Goal: Navigation & Orientation: Find specific page/section

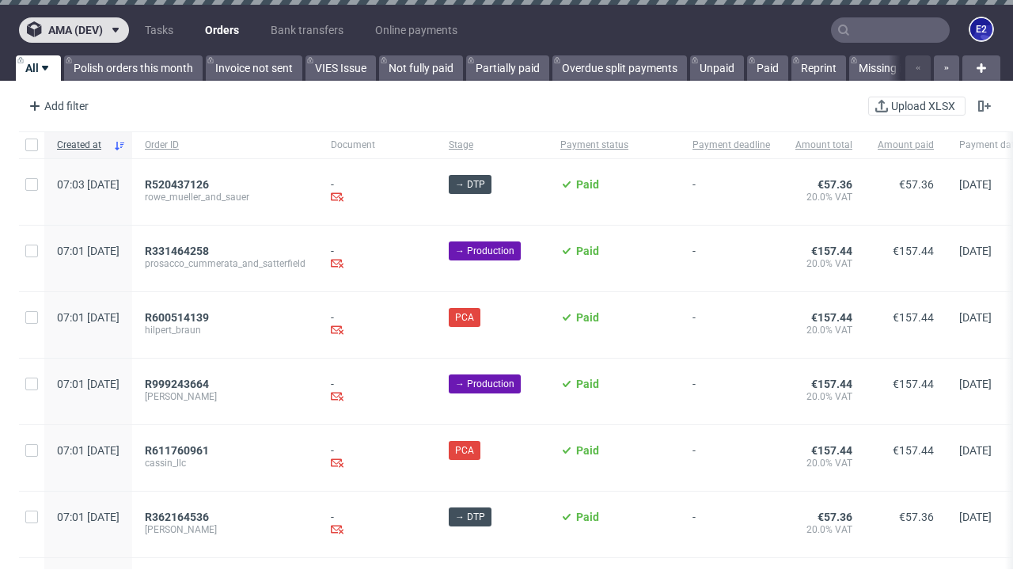
click at [74, 30] on span "ama (dev)" at bounding box center [75, 30] width 55 height 11
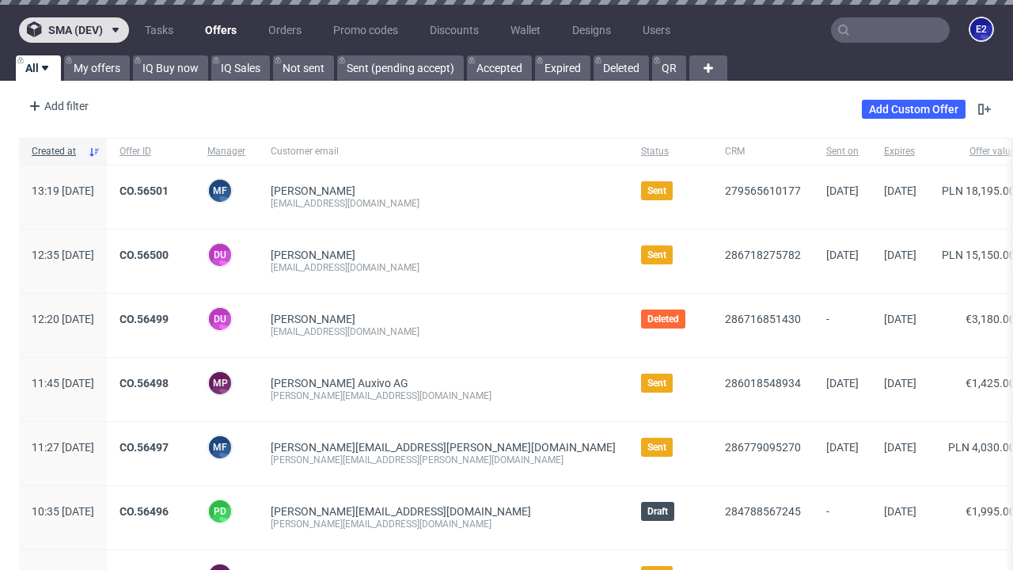
click at [74, 30] on span "sma (dev)" at bounding box center [75, 30] width 55 height 11
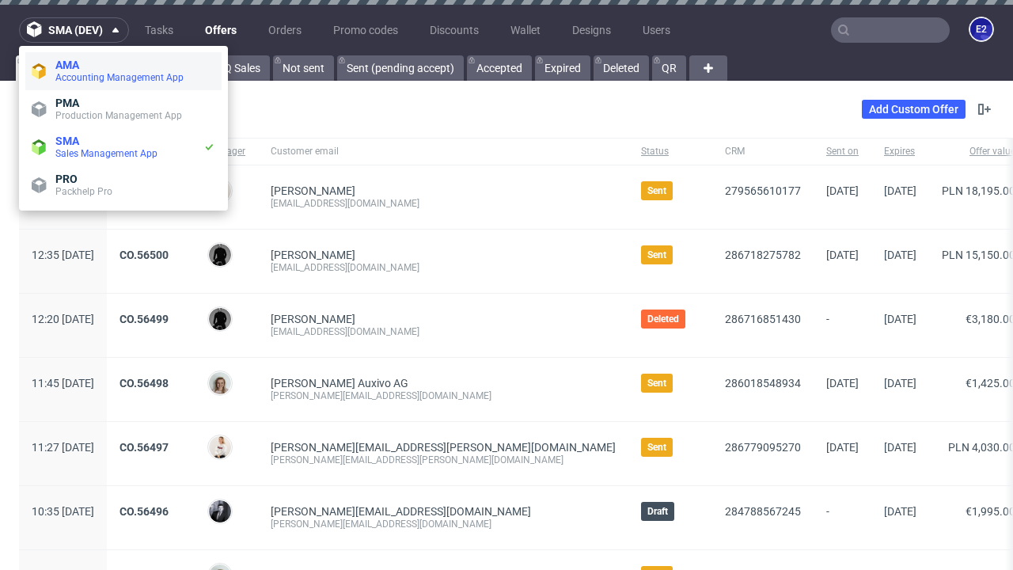
click at [123, 71] on span "Accounting Management App" at bounding box center [135, 77] width 160 height 13
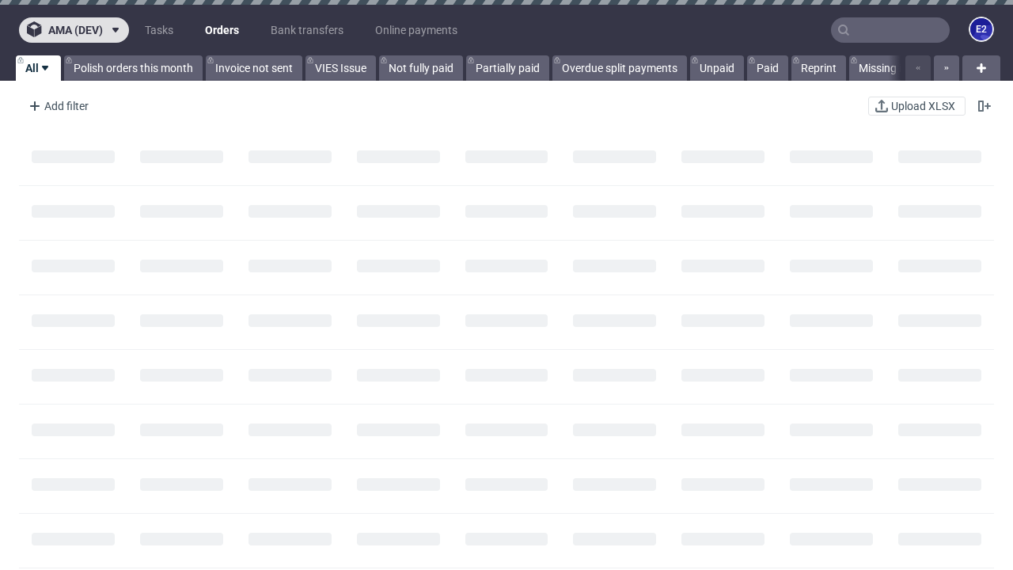
click at [74, 30] on span "ama (dev)" at bounding box center [75, 30] width 55 height 11
